Goal: Browse casually

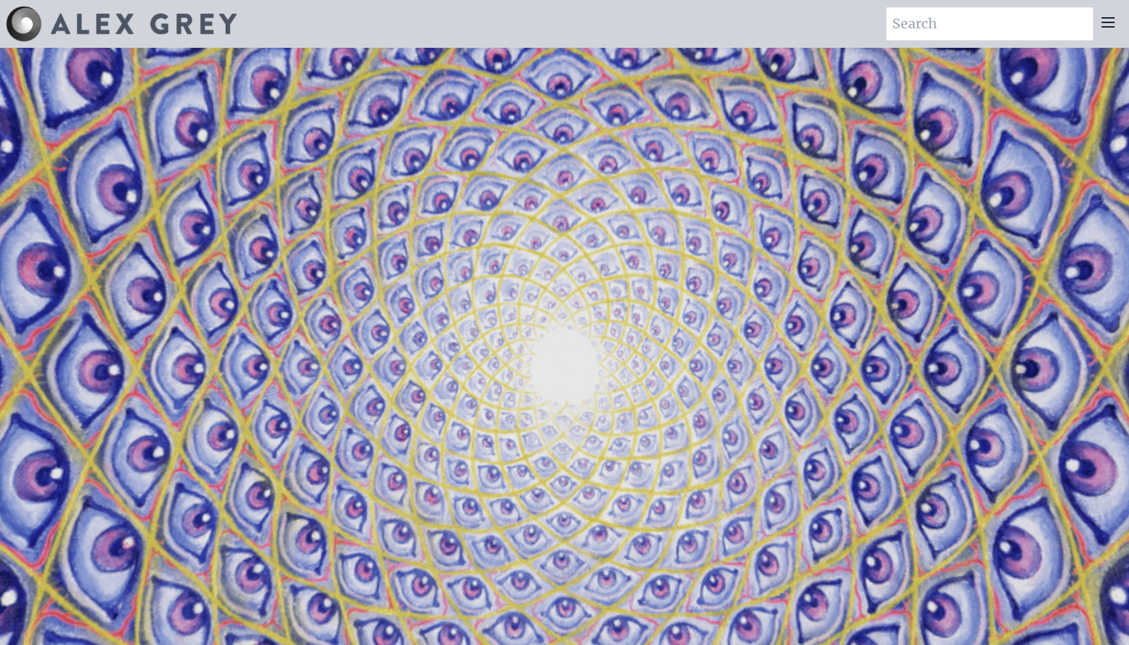
click at [1112, 23] on icon at bounding box center [1108, 22] width 12 height 9
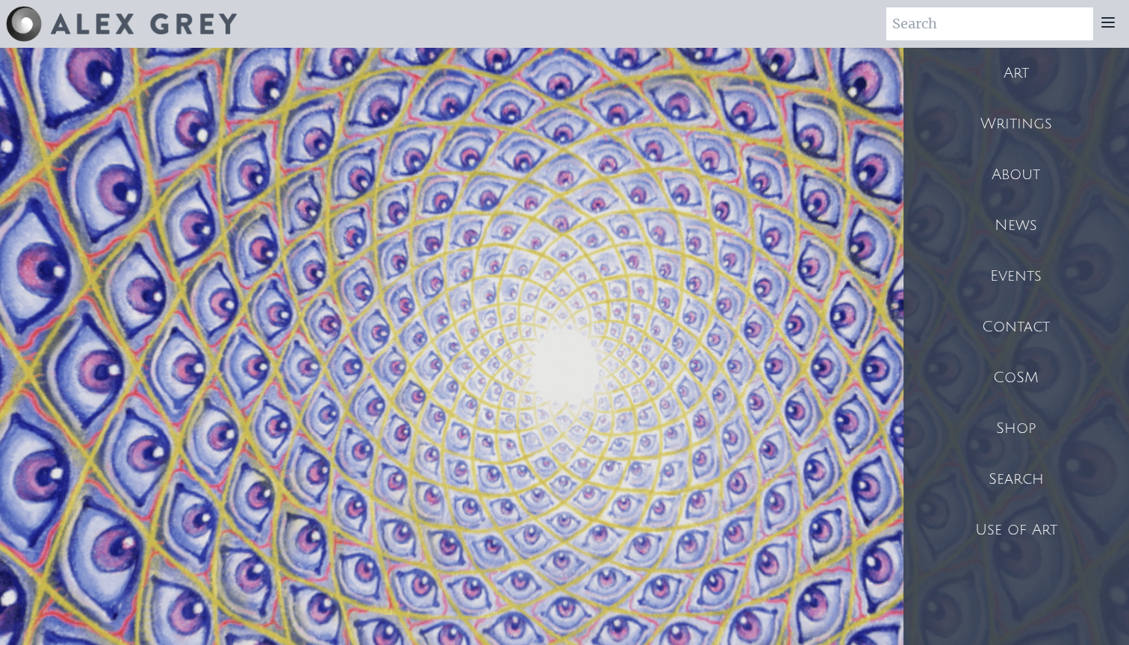
click at [1025, 68] on div "Art" at bounding box center [1017, 73] width 226 height 51
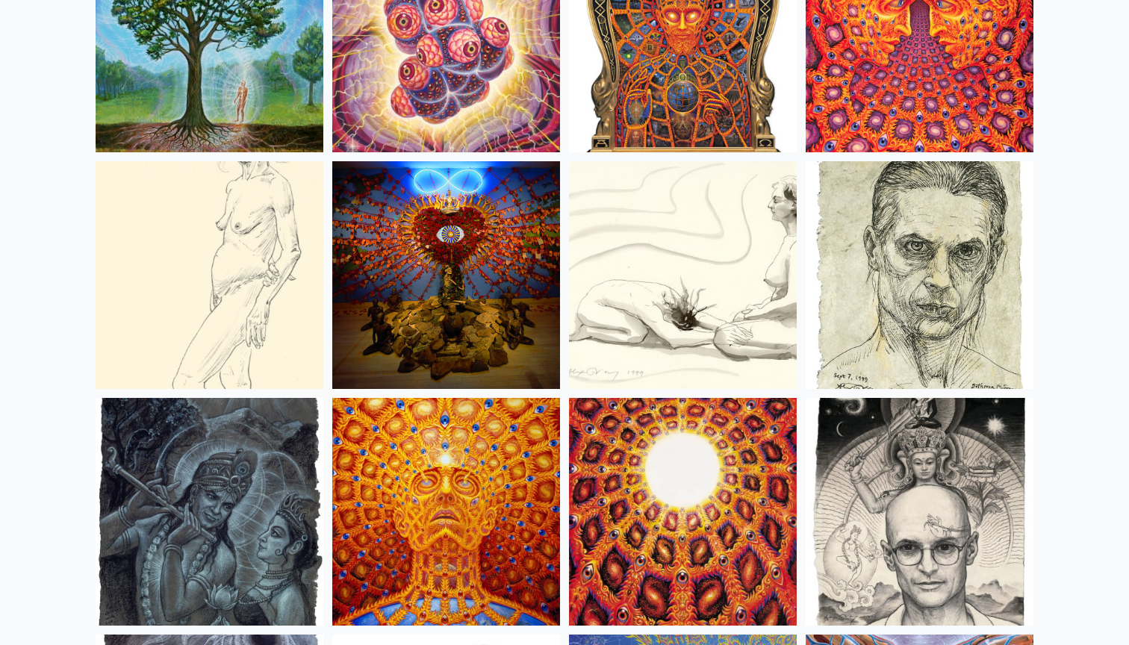
scroll to position [10313, 0]
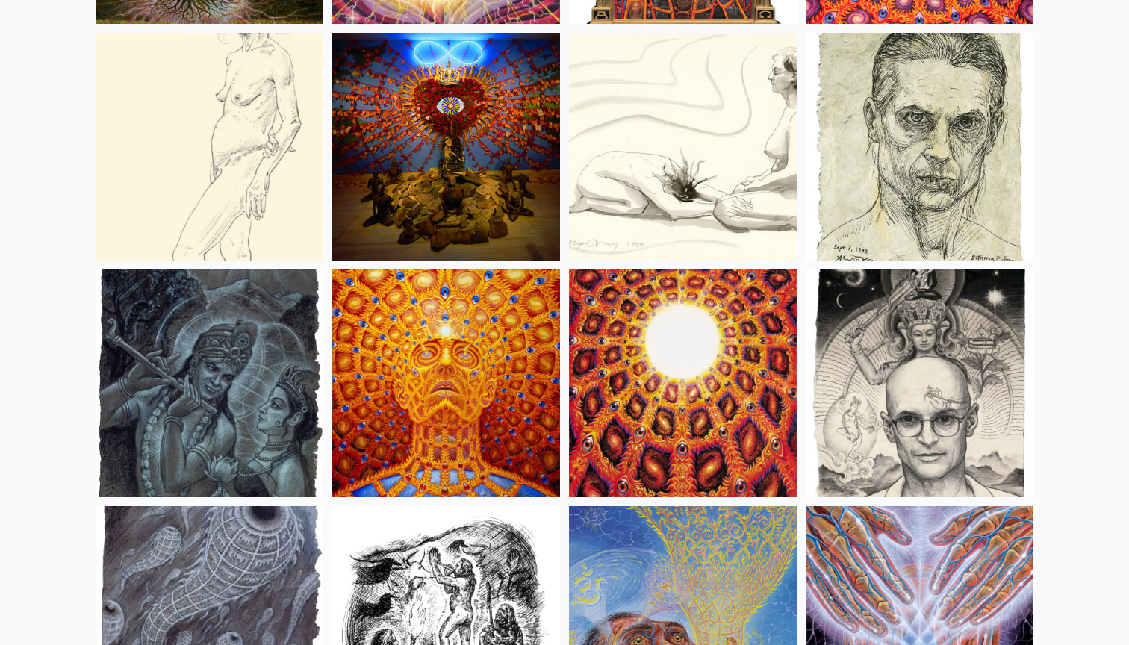
click at [497, 347] on img at bounding box center [446, 384] width 228 height 228
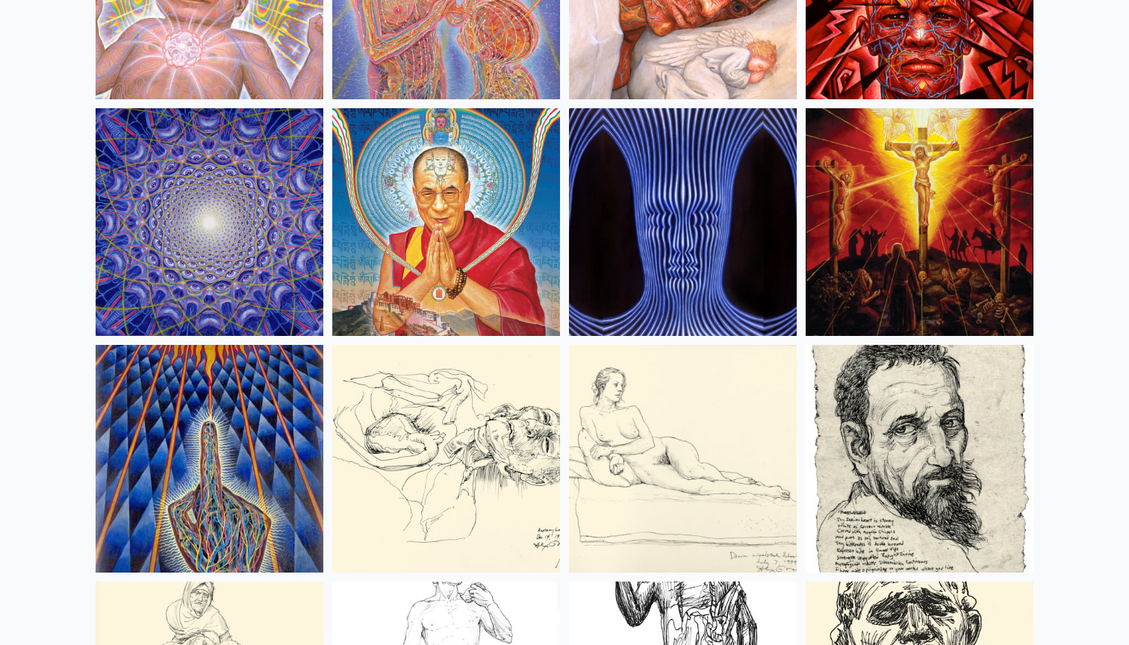
scroll to position [13083, 0]
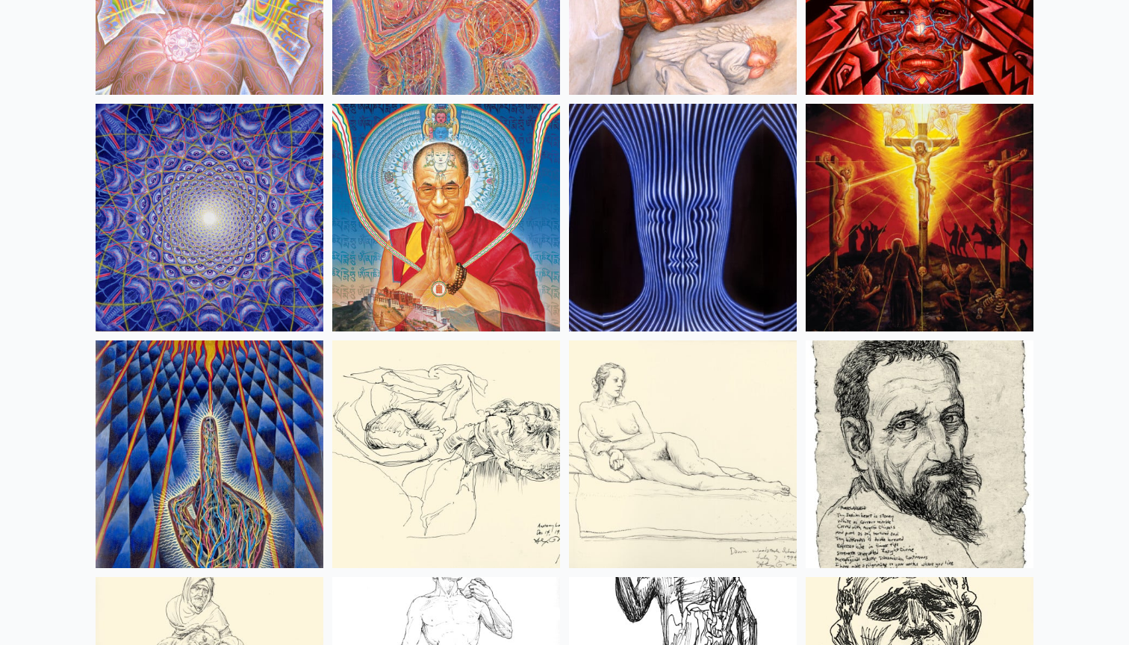
click at [864, 281] on img at bounding box center [920, 218] width 228 height 228
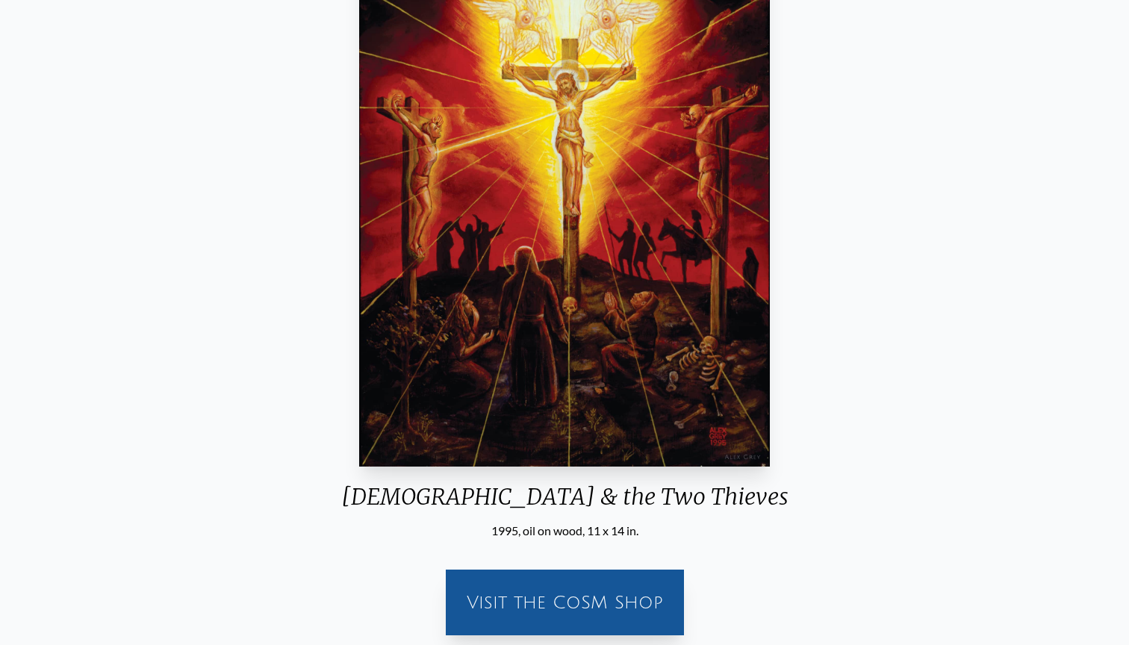
scroll to position [200, 0]
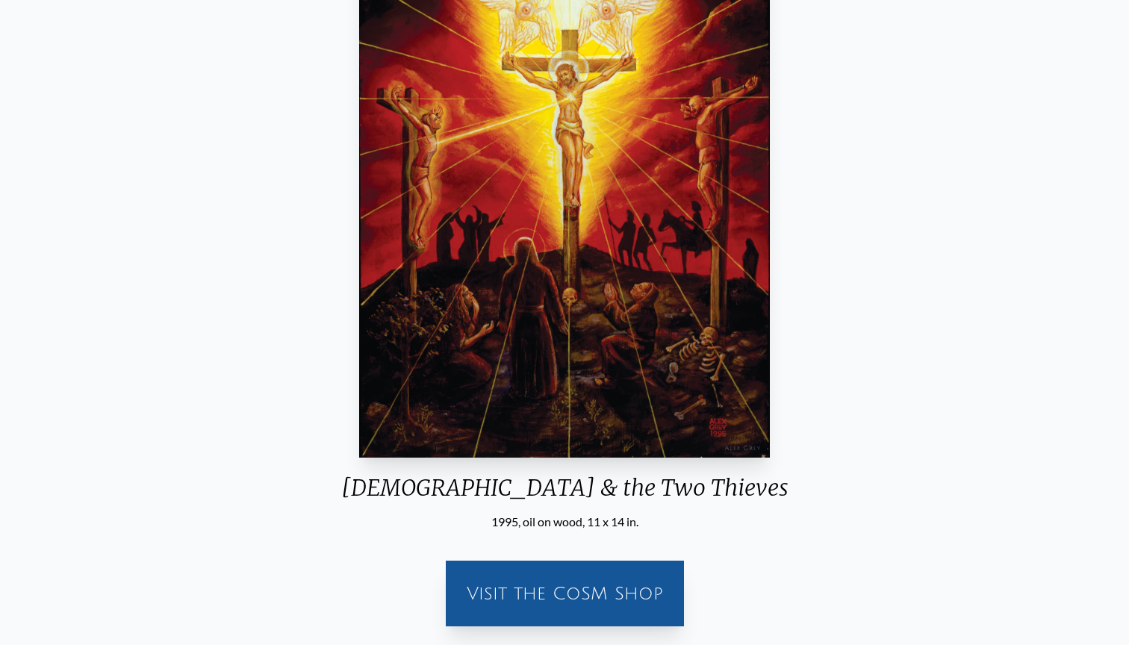
click at [665, 582] on div "Visit the CoSM Shop" at bounding box center [565, 594] width 220 height 48
